Goal: Find specific page/section: Find specific page/section

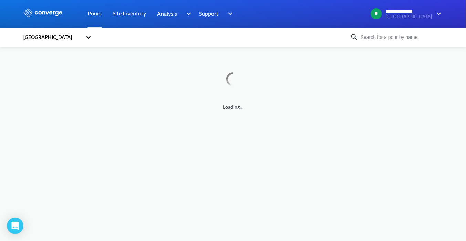
click at [83, 38] on div "[GEOGRAPHIC_DATA]" at bounding box center [54, 37] width 62 height 16
click at [66, 70] on div "[GEOGRAPHIC_DATA]" at bounding box center [57, 76] width 69 height 13
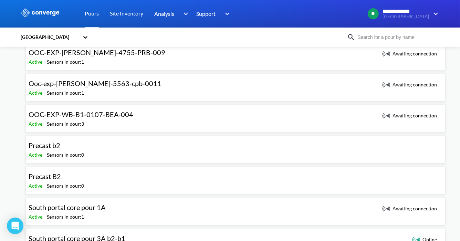
scroll to position [459, 0]
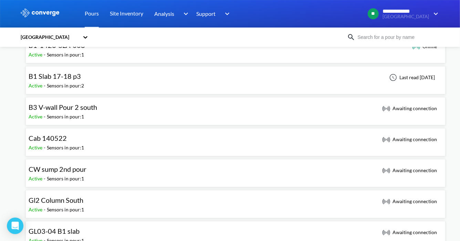
scroll to position [0, 0]
